Goal: Complete application form

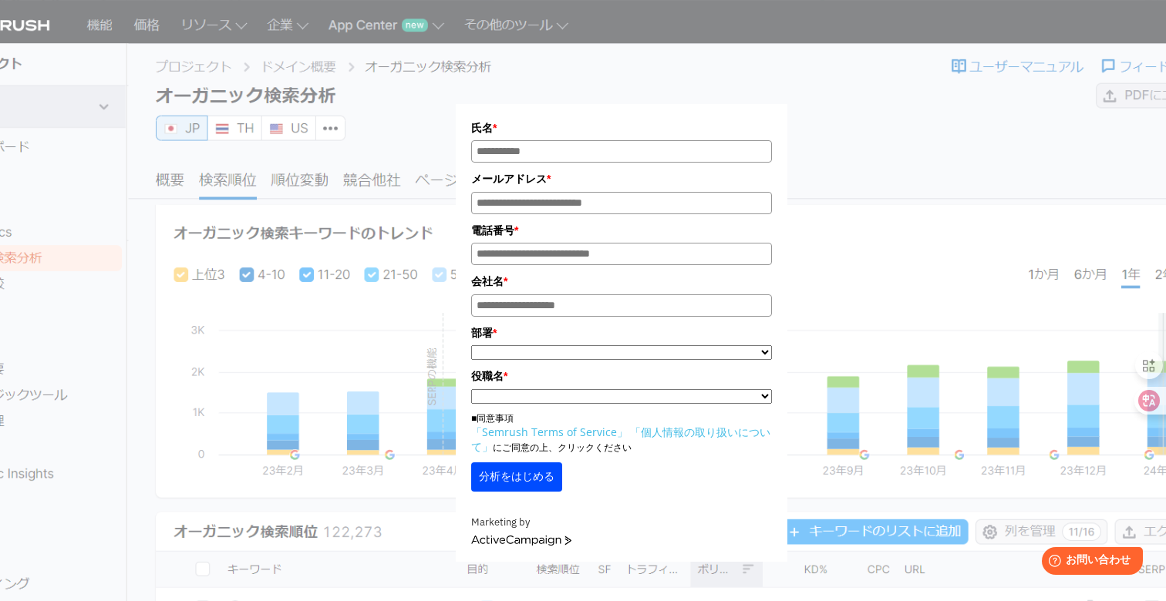
click at [541, 547] on link "ActiveCampaign" at bounding box center [521, 541] width 100 height 11
click at [546, 542] on link "ActiveCampaign" at bounding box center [521, 541] width 100 height 11
click at [538, 540] on div "Marketing by [GEOGRAPHIC_DATA]" at bounding box center [621, 531] width 301 height 32
click at [558, 560] on form "氏名 * メールアドレス * 電話番号 * 会社名 * * **" at bounding box center [621, 333] width 331 height 458
click at [878, 101] on div "氏名 * メールアドレス * 電話番号 * 会社名 * *" at bounding box center [621, 290] width 771 height 543
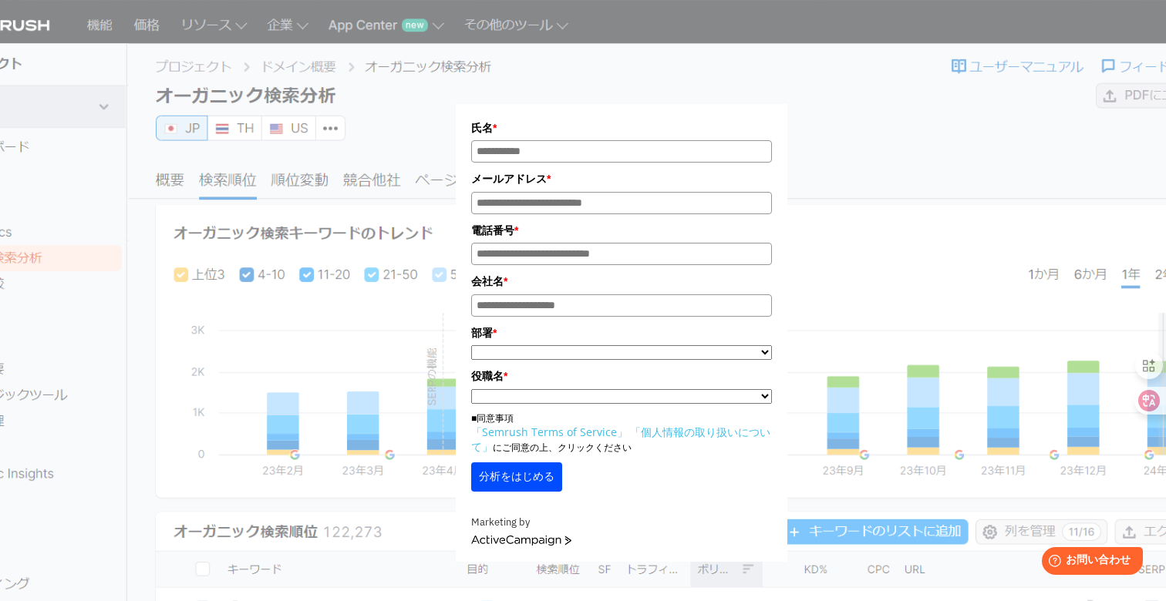
click at [260, 104] on div "氏名 * メールアドレス * 電話番号 * 会社名 * *" at bounding box center [621, 290] width 771 height 543
click at [205, 170] on div "氏名 * メールアドレス * 電話番号 * 会社名 * *" at bounding box center [623, 285] width 938 height 554
click at [247, 126] on div "氏名 * メールアドレス * 電話番号 * 会社名 * *" at bounding box center [621, 290] width 771 height 543
click at [540, 459] on div "氏名 * メールアドレス * 電話番号 * 会社名 * * ***** **** ***" at bounding box center [621, 305] width 301 height 372
click at [539, 468] on button "分析をはじめる" at bounding box center [516, 477] width 91 height 29
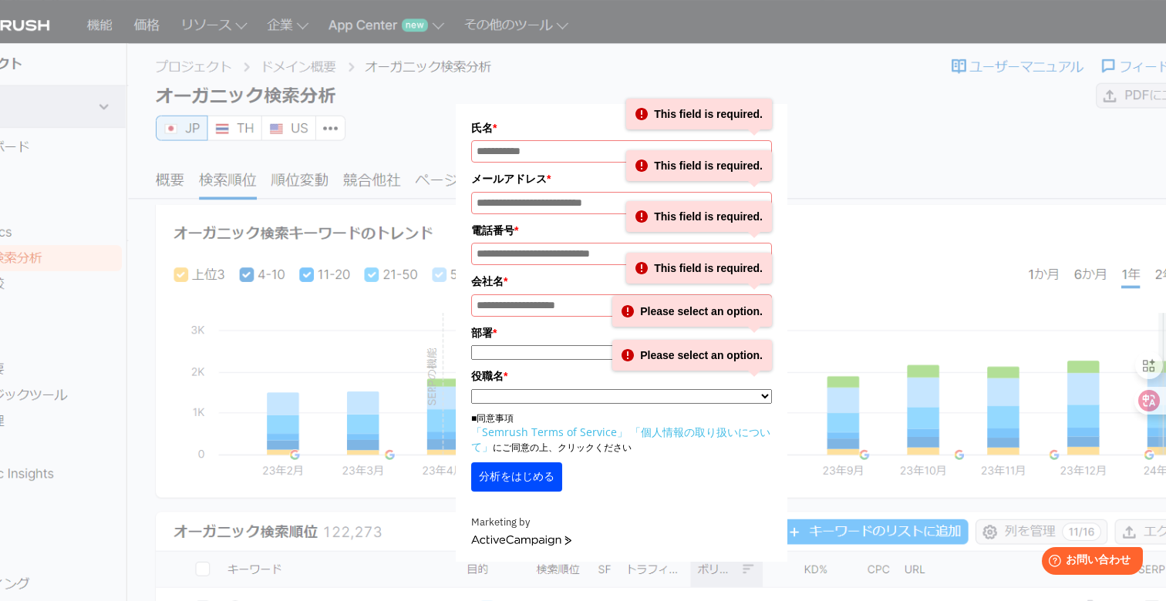
click at [539, 473] on button "分析をはじめる" at bounding box center [516, 477] width 91 height 29
click at [815, 206] on div "氏名 * This field is required. メールアドレス * This field is required. 電話番号 * This fiel…" at bounding box center [621, 290] width 771 height 543
drag, startPoint x: 496, startPoint y: 138, endPoint x: 641, endPoint y: 216, distance: 164.5
click at [641, 216] on div "氏名 * This field is required. メールアドレス * This field is required. 電話番号 * This fiel…" at bounding box center [621, 305] width 301 height 372
click at [537, 472] on button "分析をはじめる" at bounding box center [516, 477] width 91 height 29
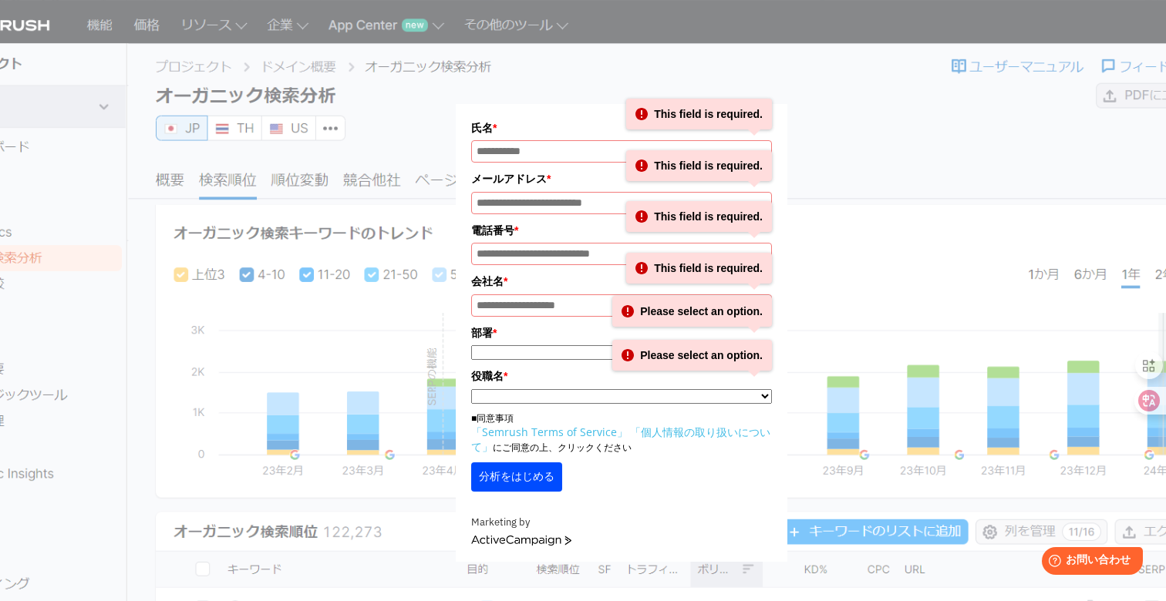
click at [547, 544] on link "ActiveCampaign" at bounding box center [521, 541] width 100 height 11
